Goal: Check status: Check status

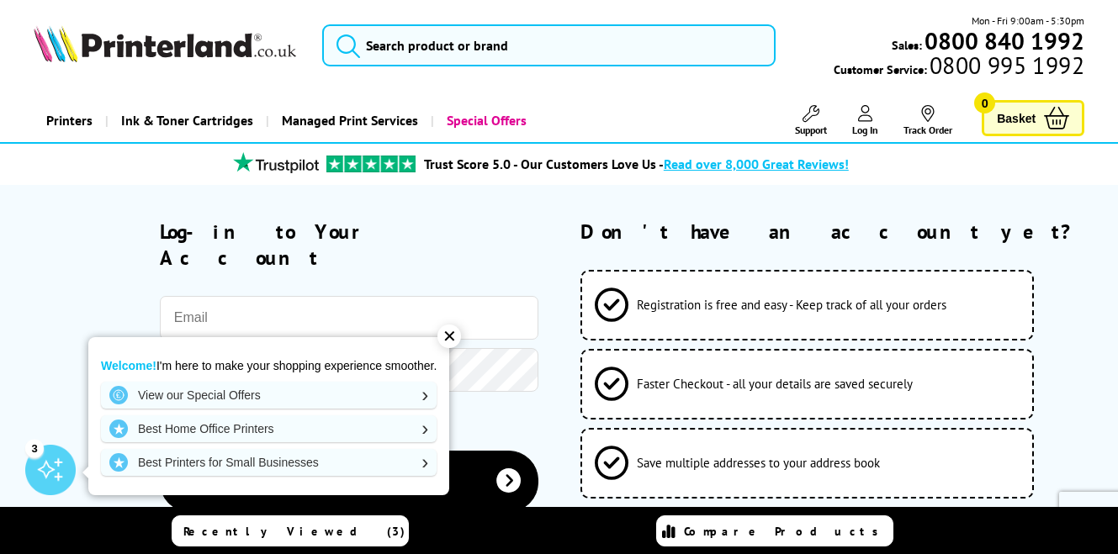
type input "engineering@flylight.co.uk"
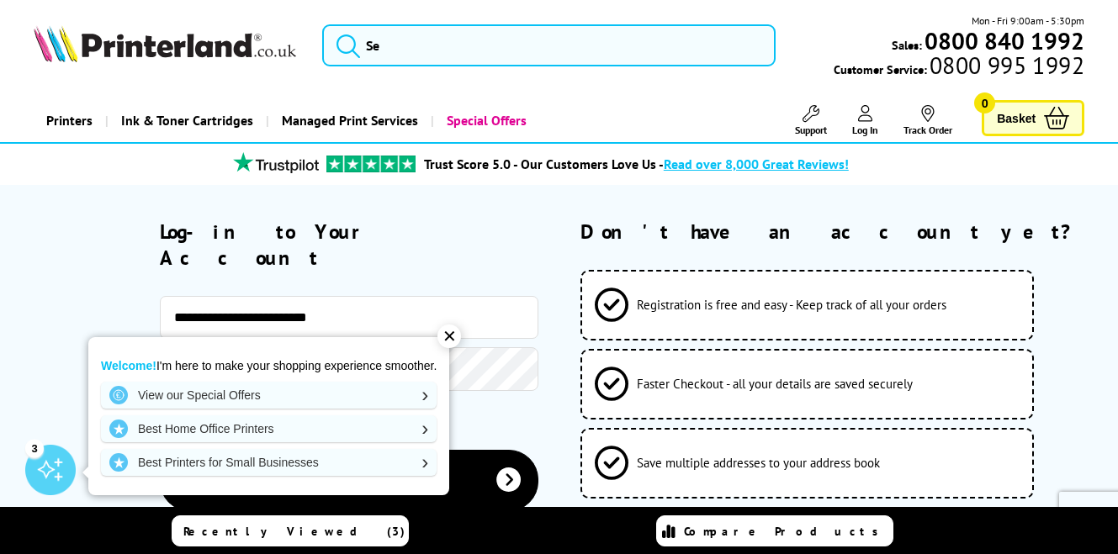
click at [454, 340] on div "✕" at bounding box center [449, 337] width 24 height 24
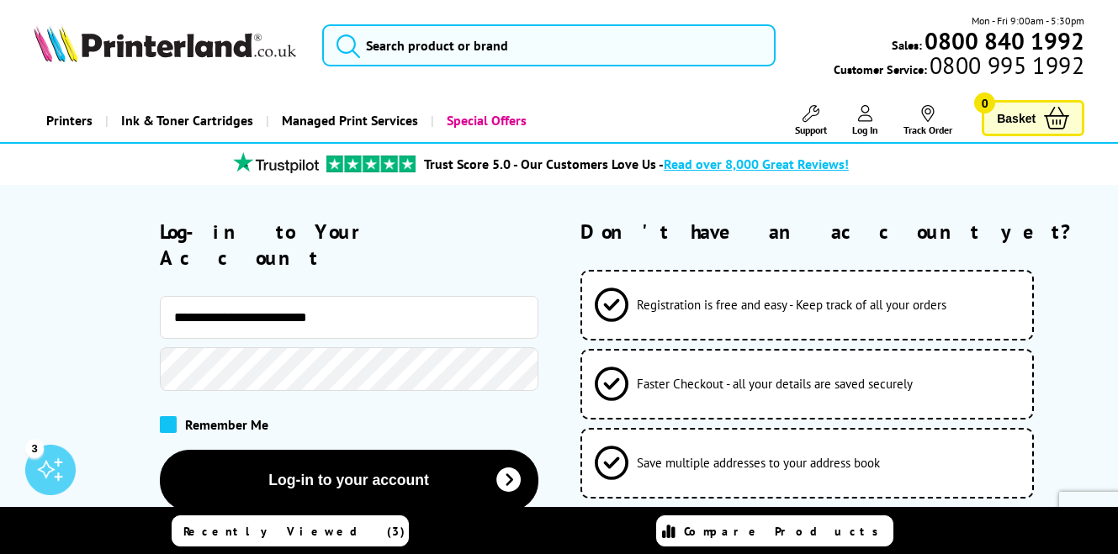
click at [171, 416] on span at bounding box center [168, 424] width 17 height 17
click at [163, 419] on input "checkbox" at bounding box center [163, 419] width 0 height 0
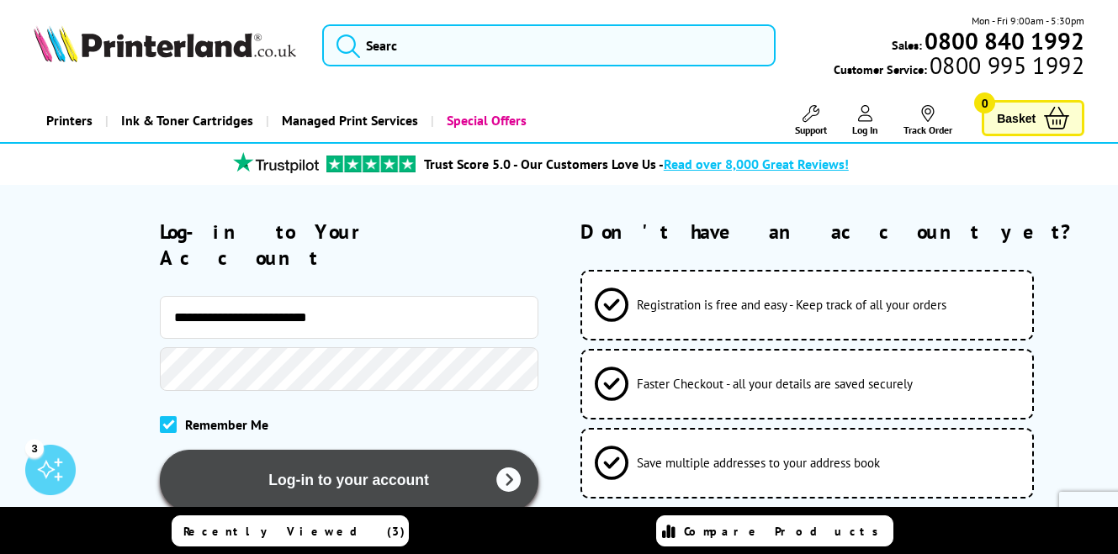
click at [288, 450] on button "Log-in to your account" at bounding box center [349, 480] width 378 height 61
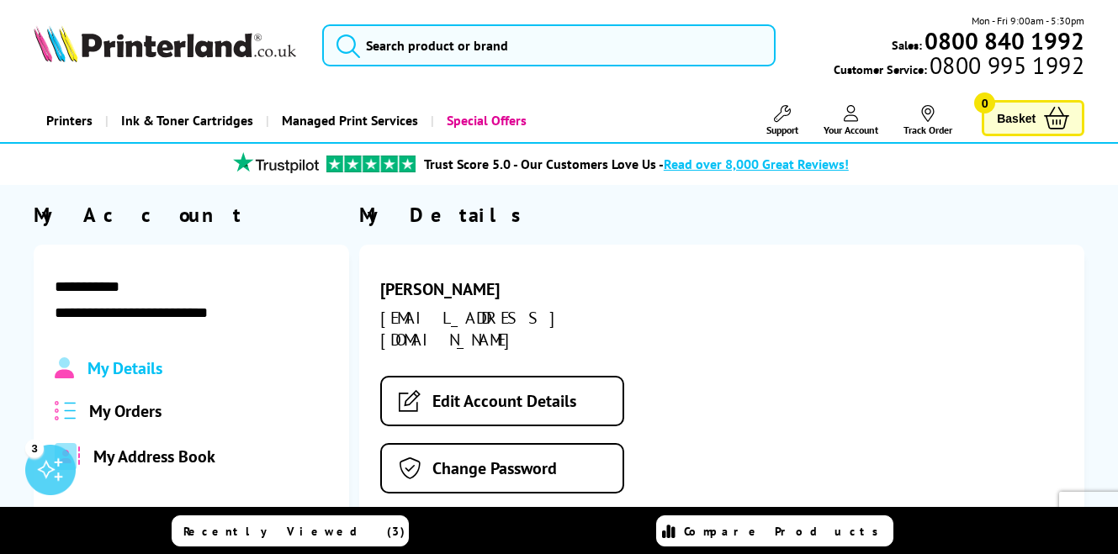
click at [135, 410] on span "My Orders" at bounding box center [125, 411] width 72 height 22
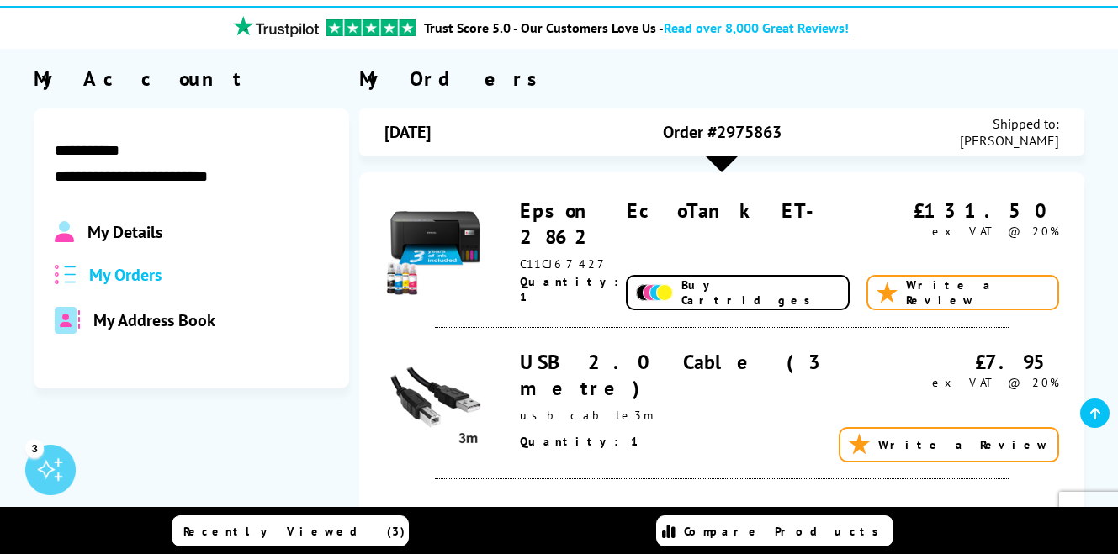
scroll to position [140, 0]
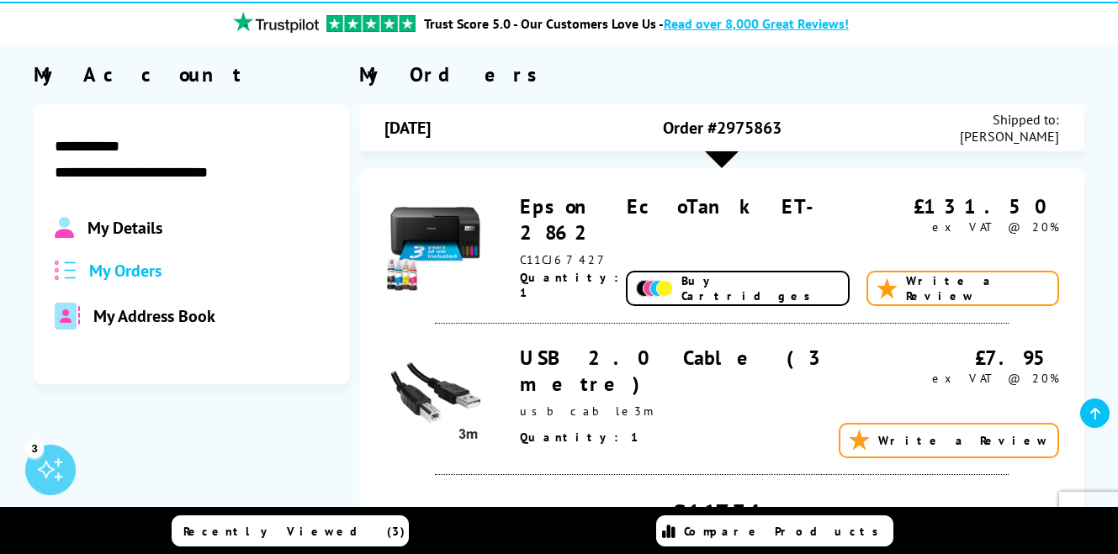
click at [520, 202] on link "Epson EcoTank ET-2862" at bounding box center [676, 219] width 313 height 52
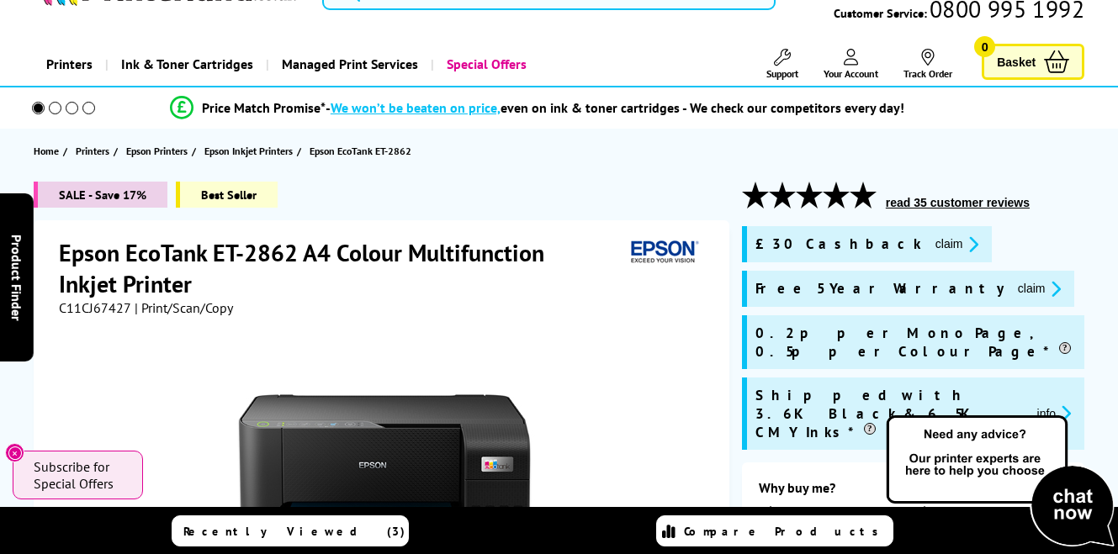
click at [1013, 283] on button "claim" at bounding box center [1039, 288] width 53 height 19
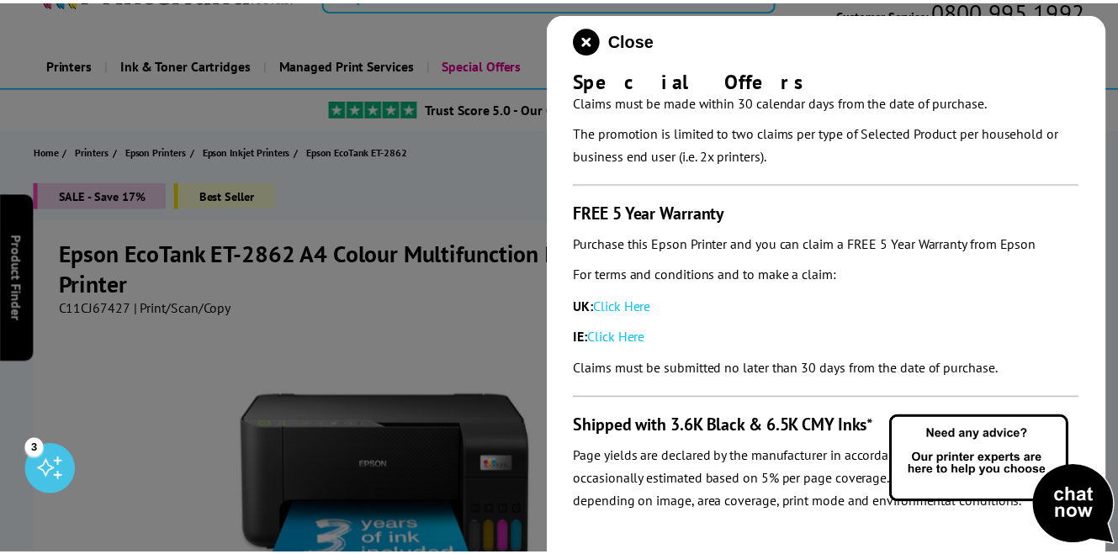
scroll to position [171, 0]
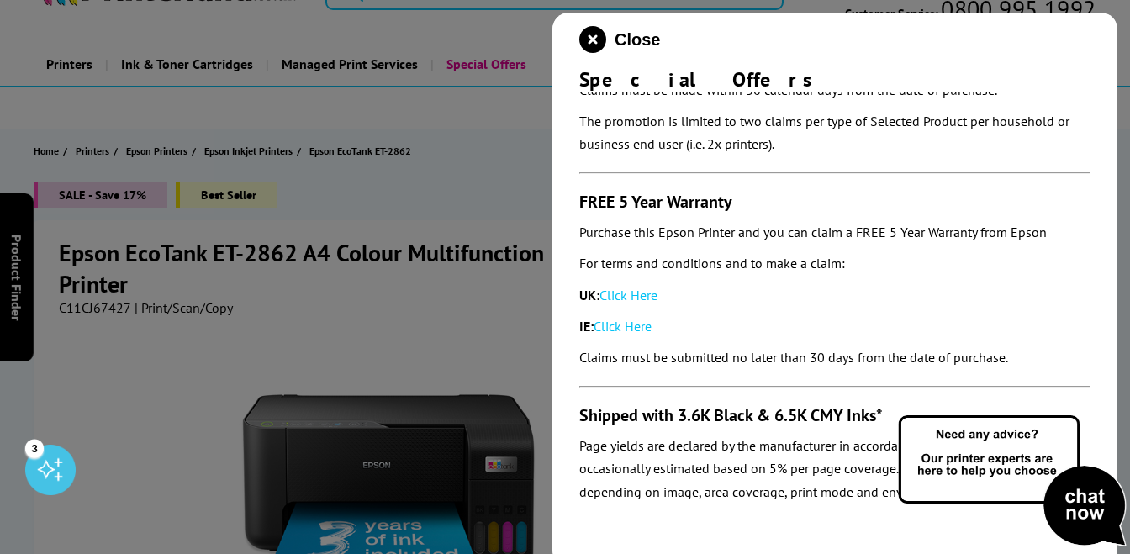
click at [638, 299] on link "Click Here" at bounding box center [629, 295] width 58 height 17
click at [589, 42] on icon "close modal" at bounding box center [592, 39] width 27 height 27
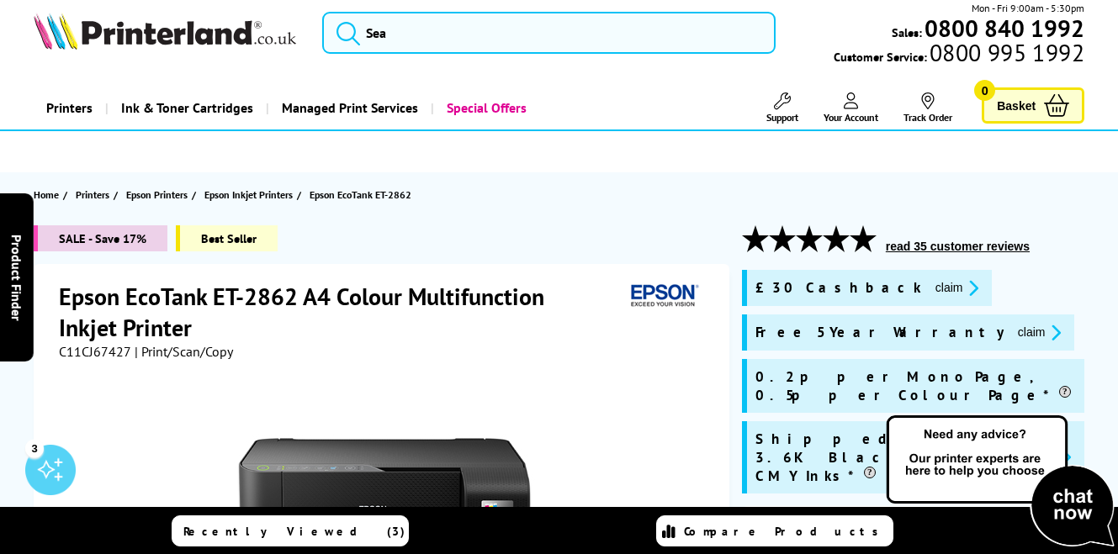
scroll to position [0, 0]
